Goal: Transaction & Acquisition: Book appointment/travel/reservation

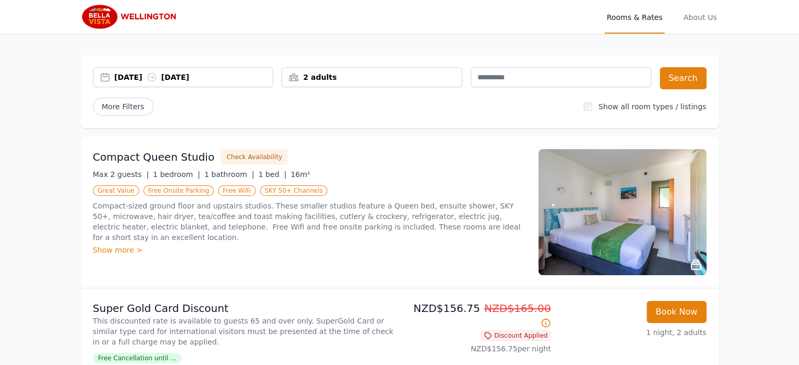
click at [143, 78] on div "[DATE] [DATE]" at bounding box center [194, 77] width 159 height 11
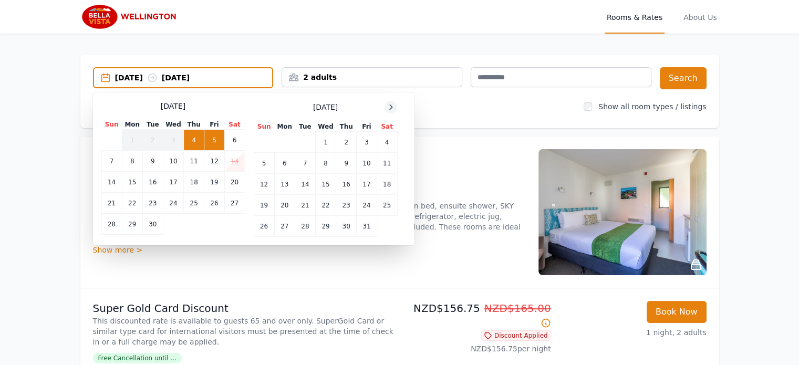
click at [394, 105] on icon at bounding box center [391, 107] width 8 height 8
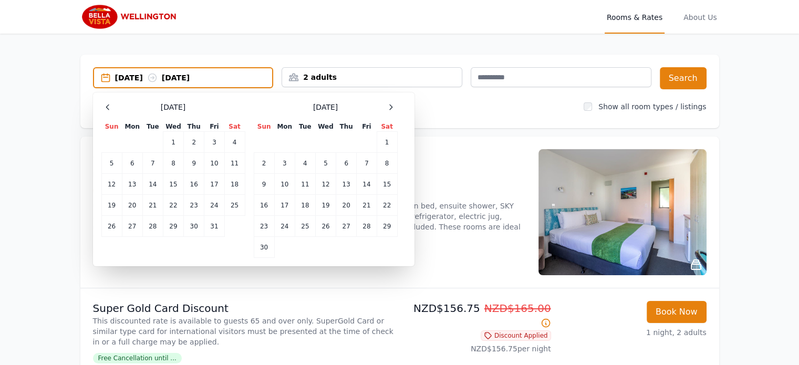
click at [398, 105] on div "[DATE] Sun Mon Tue Wed Thu Fri Sat 1 2 3 4 5 6 7 8 9 10 11 12 13 14 15 16 17 18…" at bounding box center [253, 179] width 305 height 157
click at [393, 106] on icon at bounding box center [391, 107] width 8 height 8
click at [389, 107] on icon at bounding box center [391, 107] width 8 height 8
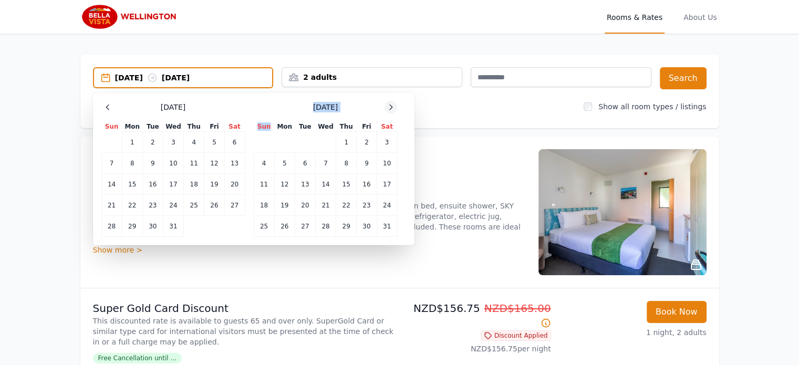
click at [389, 107] on icon at bounding box center [391, 107] width 8 height 8
drag, startPoint x: 349, startPoint y: 169, endPoint x: 354, endPoint y: 168, distance: 5.4
click at [349, 169] on td "12" at bounding box center [346, 163] width 20 height 21
click at [360, 168] on td "13" at bounding box center [367, 163] width 20 height 21
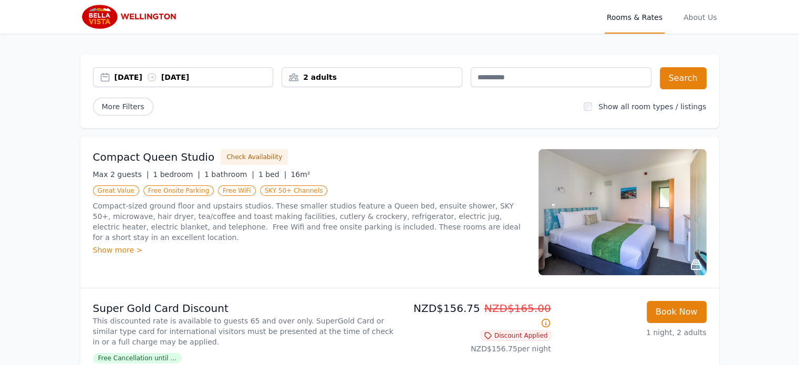
click at [361, 77] on div "2 adults" at bounding box center [372, 77] width 180 height 11
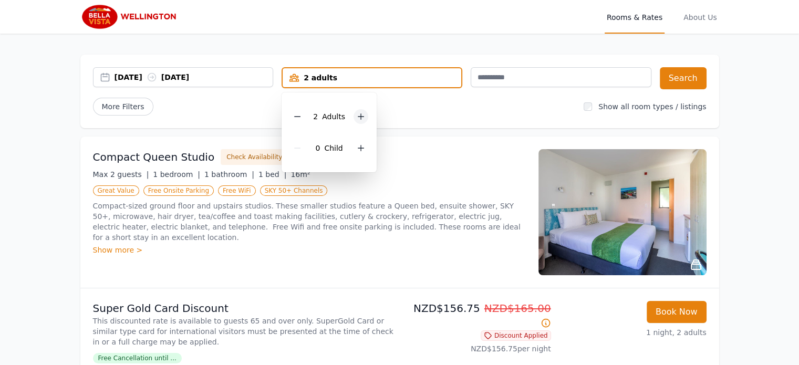
click at [360, 119] on icon at bounding box center [361, 116] width 8 height 8
click at [362, 119] on icon at bounding box center [361, 116] width 8 height 8
click at [361, 119] on icon at bounding box center [361, 116] width 8 height 8
click at [357, 151] on icon at bounding box center [361, 148] width 8 height 8
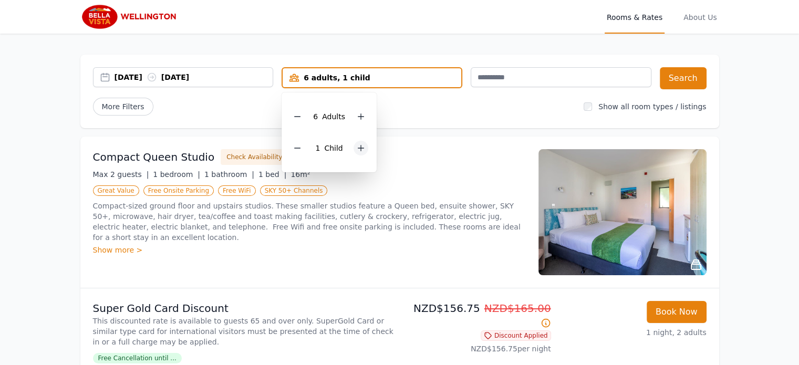
click at [359, 152] on div at bounding box center [361, 148] width 15 height 15
click at [683, 79] on button "Search" at bounding box center [683, 78] width 47 height 22
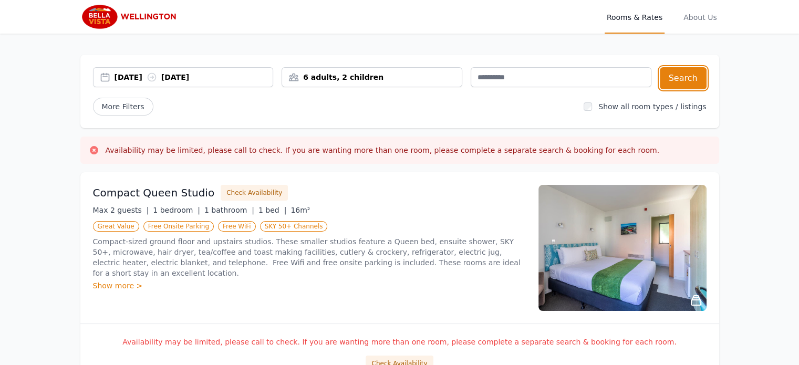
click at [401, 84] on div "6 adults, 2 children" at bounding box center [372, 77] width 181 height 20
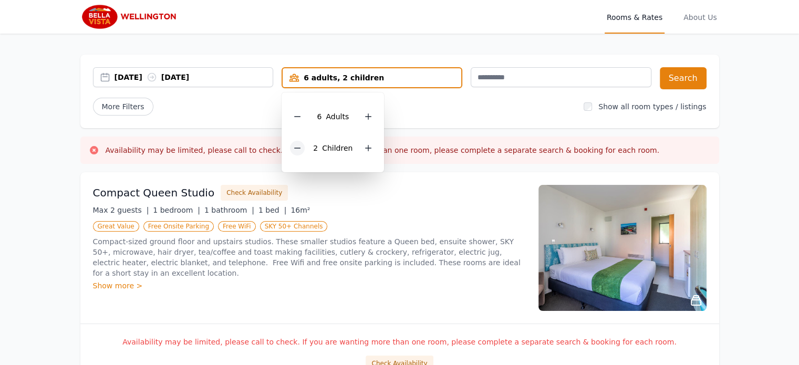
click at [301, 148] on icon at bounding box center [298, 148] width 6 height 0
click at [300, 120] on div at bounding box center [297, 116] width 15 height 15
click at [301, 120] on div at bounding box center [297, 116] width 15 height 15
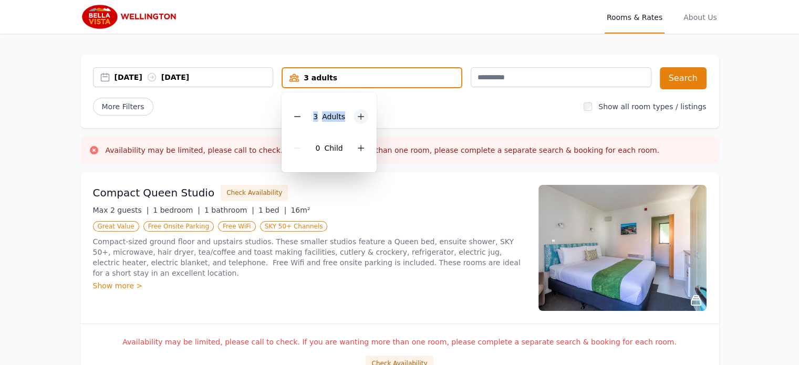
click at [357, 117] on icon at bounding box center [361, 116] width 8 height 8
click at [682, 78] on button "Search" at bounding box center [683, 78] width 47 height 22
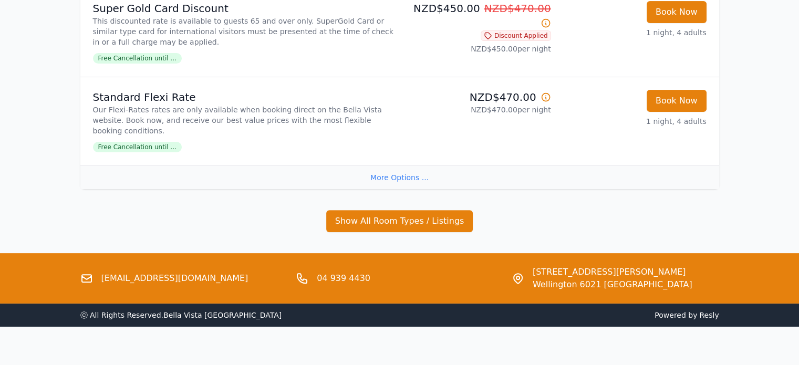
scroll to position [301, 0]
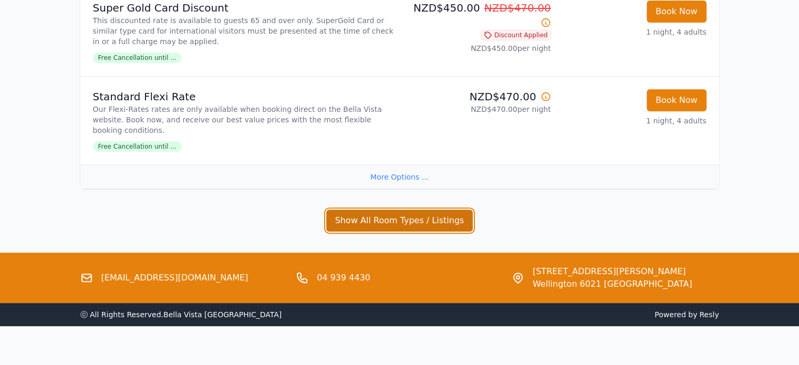
click at [369, 210] on button "Show All Room Types / Listings" at bounding box center [399, 221] width 147 height 22
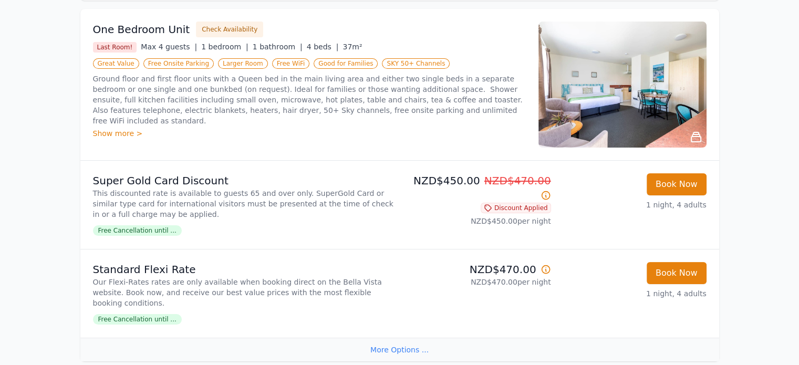
scroll to position [0, 0]
